Goal: Find specific page/section: Find specific page/section

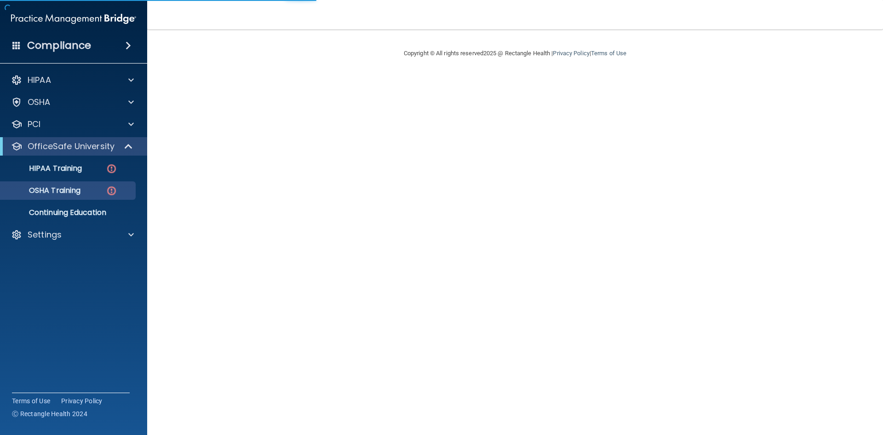
click at [99, 45] on div "Compliance" at bounding box center [73, 45] width 147 height 20
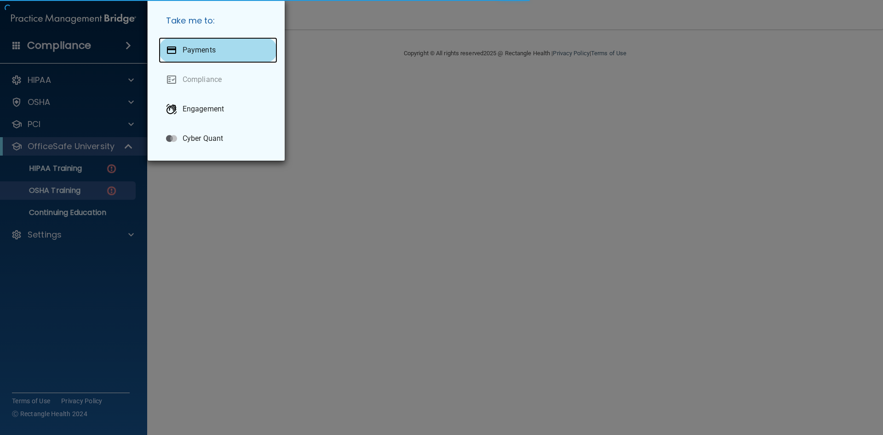
click at [190, 51] on p "Payments" at bounding box center [199, 50] width 33 height 9
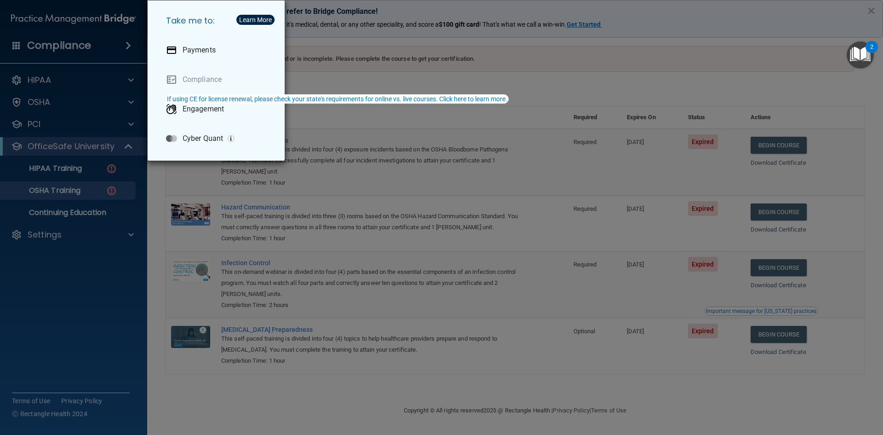
click at [132, 82] on div "Take me to: Payments Compliance Engagement Cyber Quant" at bounding box center [441, 217] width 883 height 435
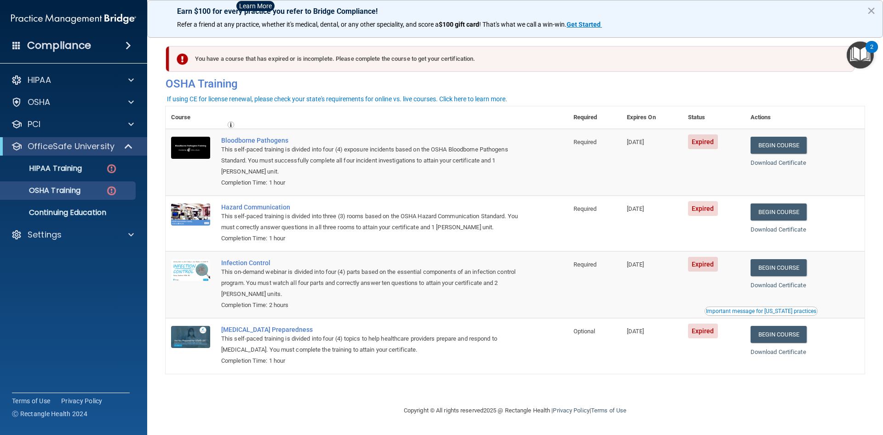
click at [108, 31] on div "Compliance" at bounding box center [73, 28] width 129 height 56
click at [110, 35] on div "Compliance" at bounding box center [73, 45] width 147 height 20
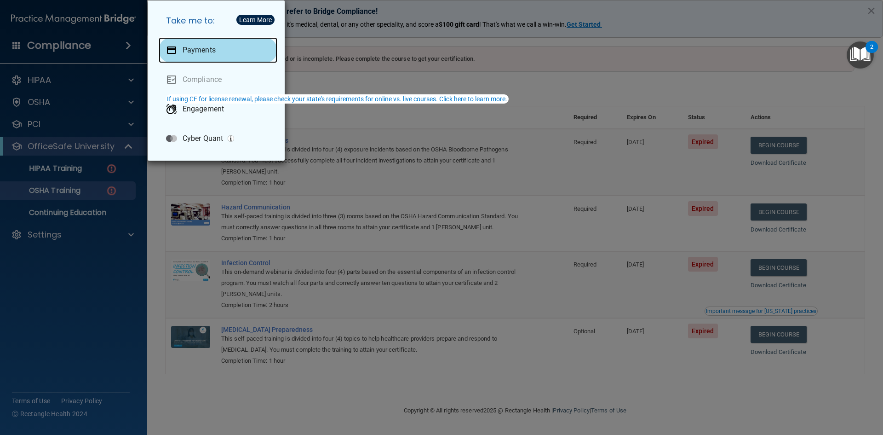
click at [202, 43] on div "Payments" at bounding box center [218, 50] width 119 height 26
drag, startPoint x: 75, startPoint y: 99, endPoint x: 91, endPoint y: 78, distance: 26.3
click at [75, 98] on div "Take me to: Payments Compliance Engagement Cyber Quant" at bounding box center [441, 217] width 883 height 435
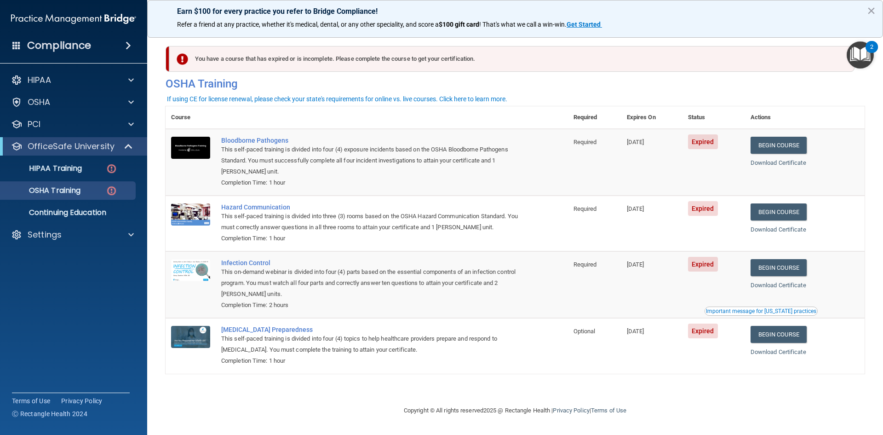
click at [95, 46] on div "Compliance" at bounding box center [73, 45] width 147 height 20
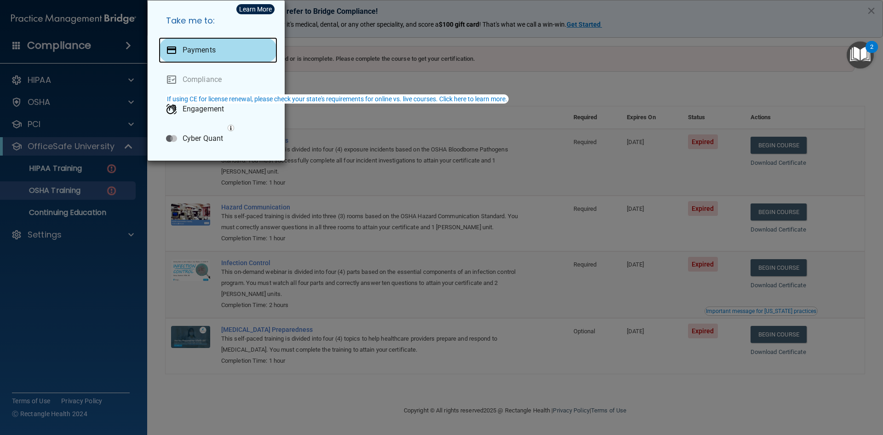
click at [188, 48] on p "Payments" at bounding box center [199, 50] width 33 height 9
